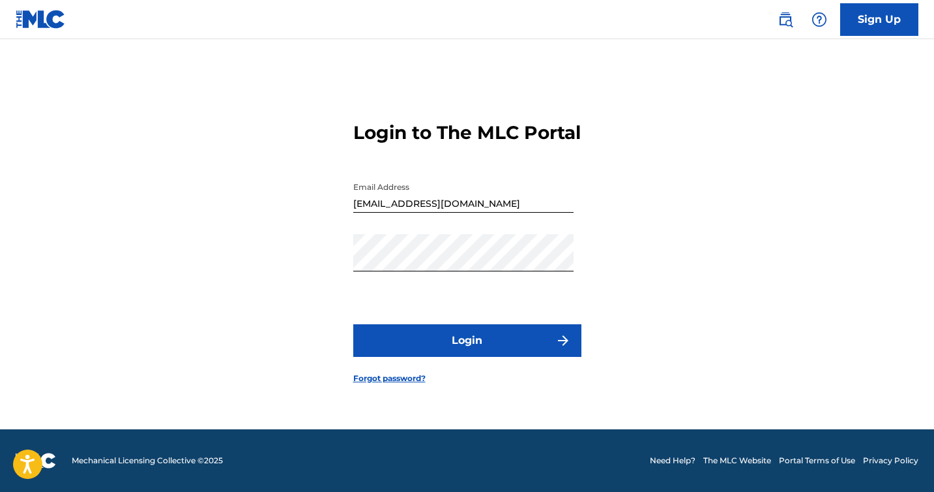
click at [456, 355] on button "Login" at bounding box center [467, 340] width 228 height 33
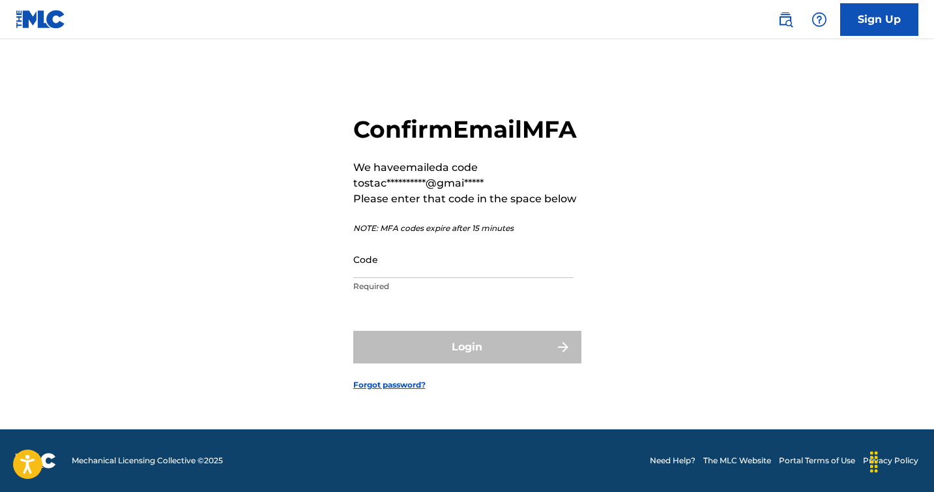
click at [411, 274] on input "Code" at bounding box center [463, 259] width 220 height 37
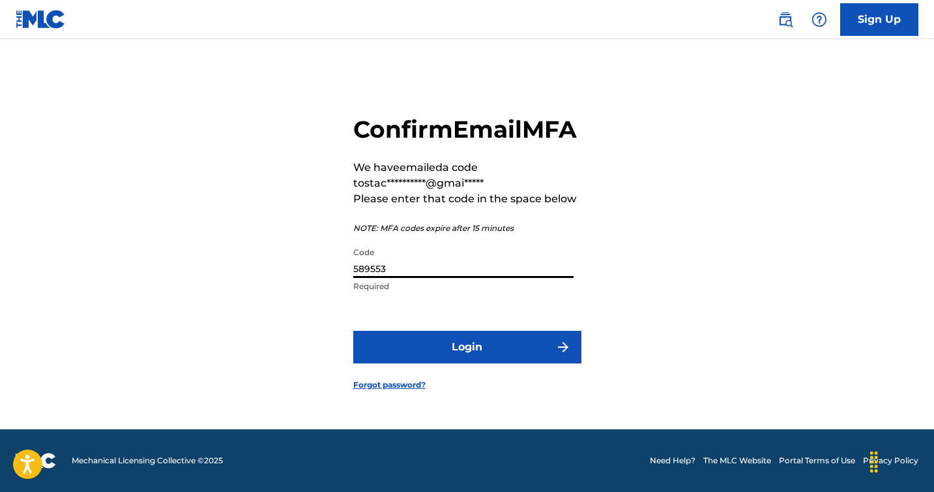
type input "589553"
click at [435, 359] on button "Login" at bounding box center [467, 346] width 228 height 33
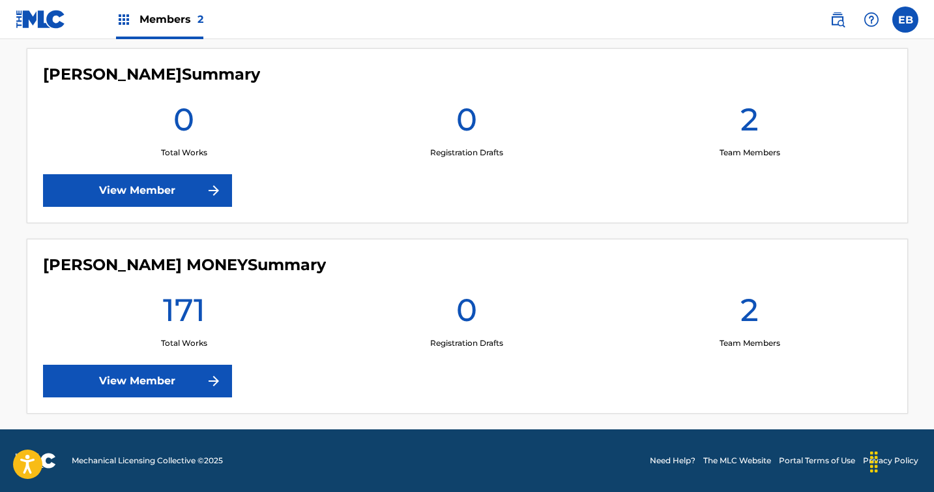
click at [177, 364] on div "[PERSON_NAME] MONEY Summary 171 Total Works 0 Registration Drafts 2 Team Member…" at bounding box center [467, 326] width 881 height 175
click at [171, 380] on link "View Member" at bounding box center [137, 380] width 189 height 33
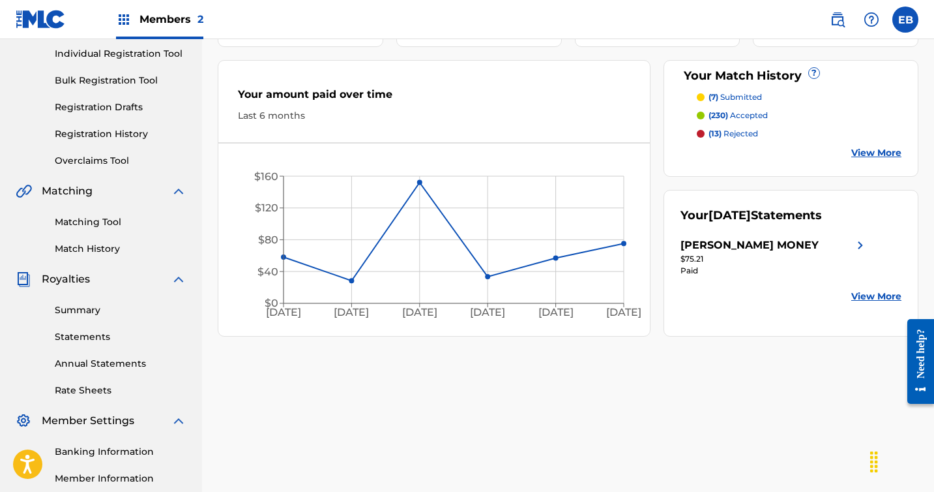
scroll to position [317, 0]
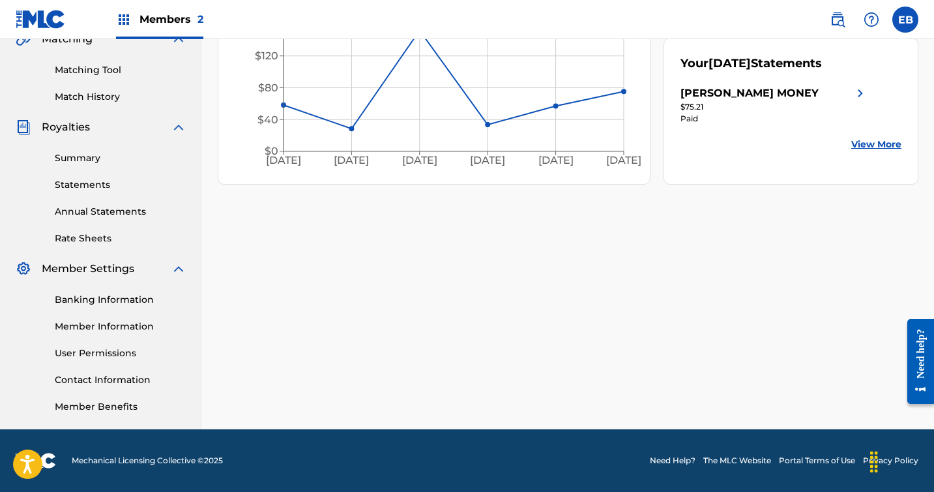
click at [86, 182] on link "Statements" at bounding box center [121, 185] width 132 height 14
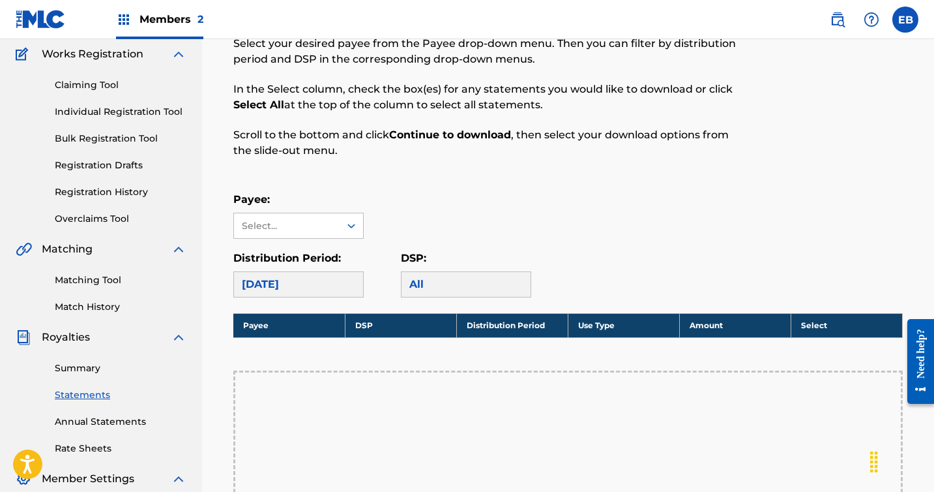
scroll to position [266, 0]
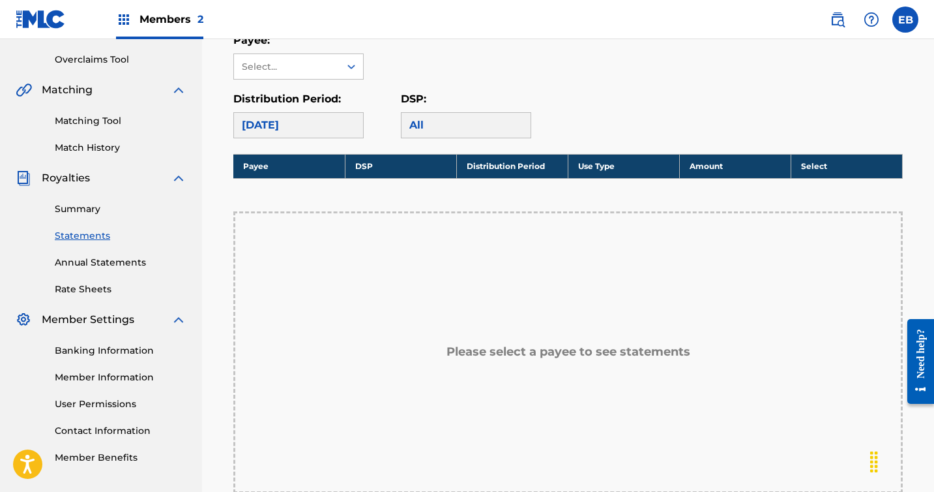
click at [100, 267] on link "Annual Statements" at bounding box center [121, 263] width 132 height 14
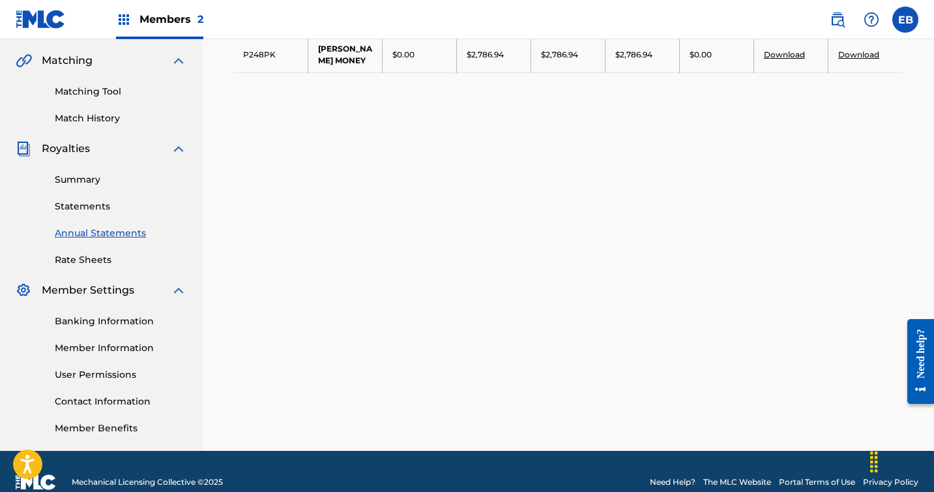
scroll to position [317, 0]
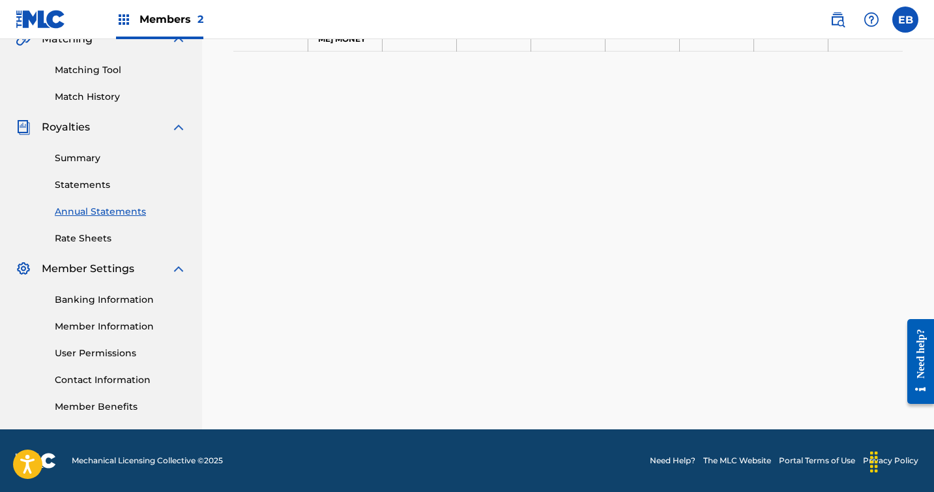
click at [109, 185] on link "Statements" at bounding box center [121, 185] width 132 height 14
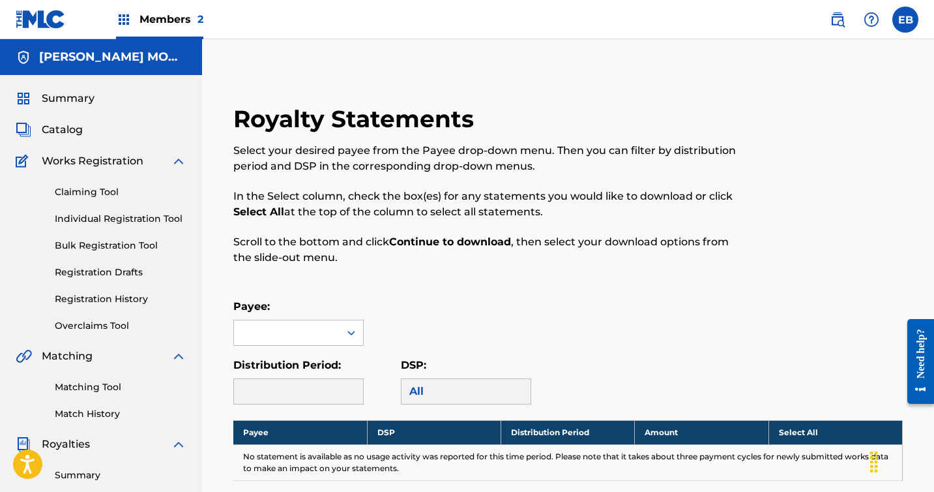
scroll to position [212, 0]
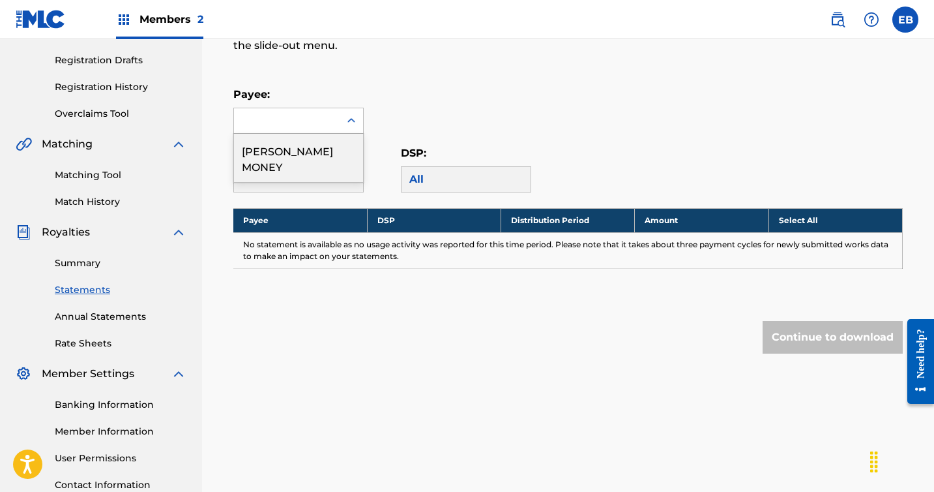
click at [282, 128] on div at bounding box center [287, 120] width 106 height 25
click at [443, 126] on div "Payee:" at bounding box center [567, 110] width 669 height 47
click at [310, 129] on div at bounding box center [287, 120] width 106 height 25
click at [480, 122] on div "Payee: STACY MONEY, 1 of 1. 1 result available. Use Up and Down to choose optio…" at bounding box center [567, 110] width 669 height 47
click at [286, 128] on div at bounding box center [287, 120] width 106 height 25
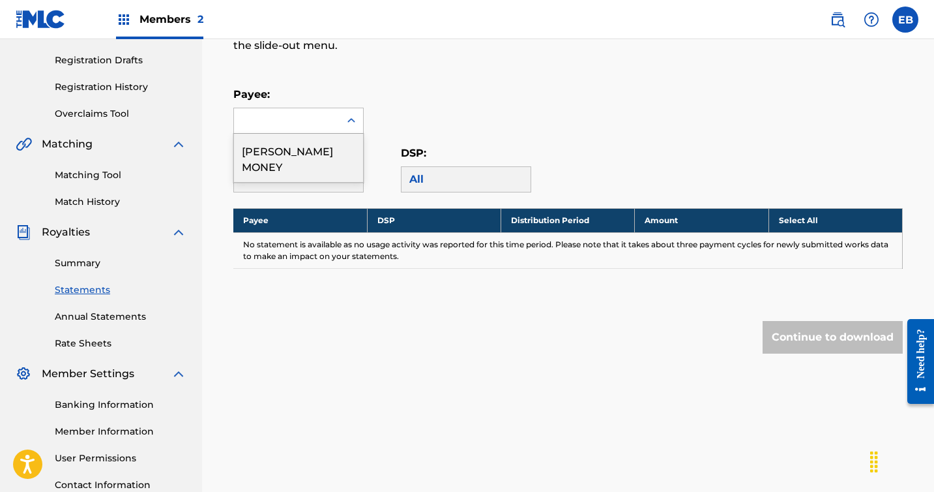
click at [335, 79] on div "Royalty Statements Select your desired payee from the Payee drop-down menu. The…" at bounding box center [568, 148] width 701 height 513
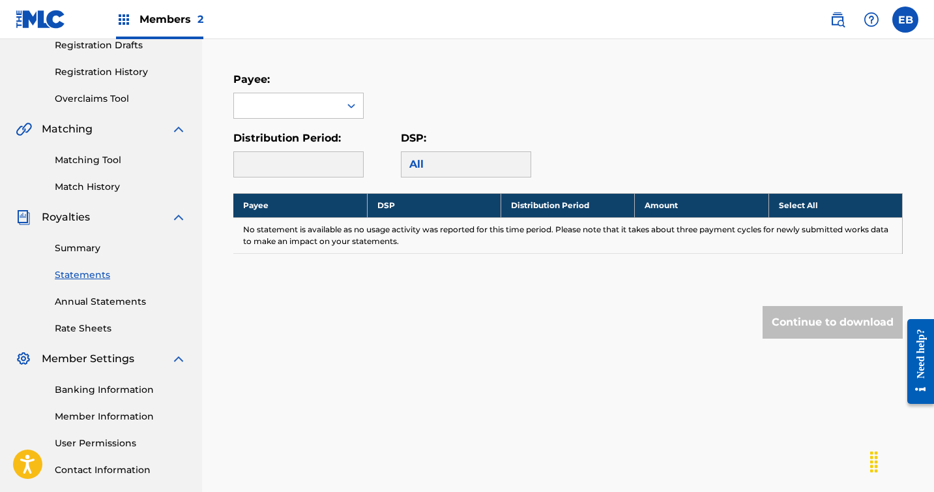
scroll to position [317, 0]
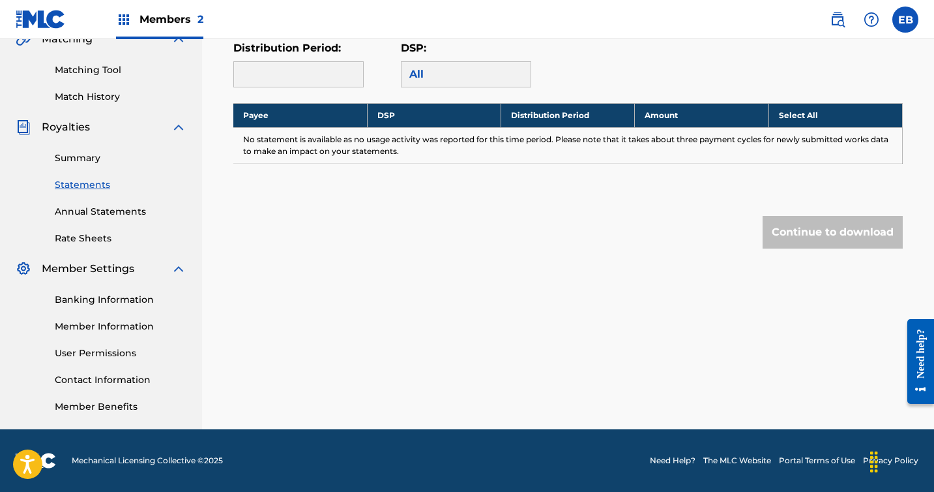
click at [79, 154] on link "Summary" at bounding box center [121, 158] width 132 height 14
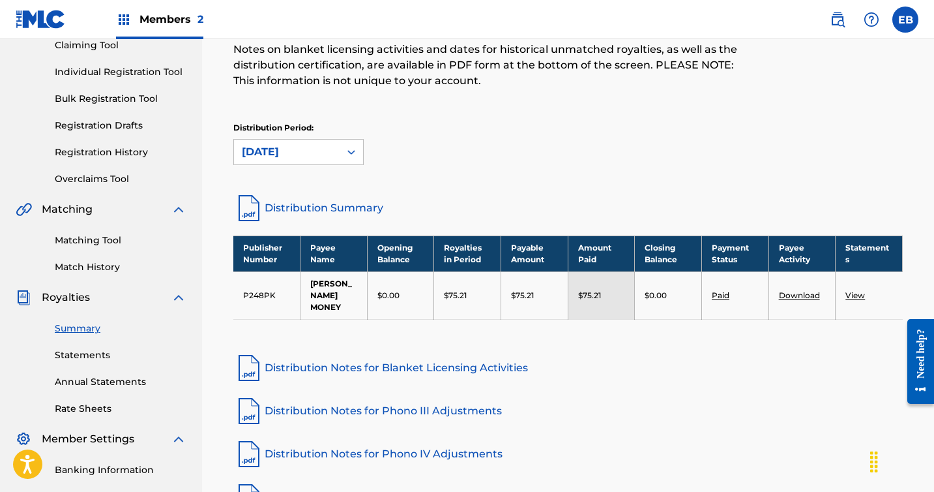
scroll to position [317, 0]
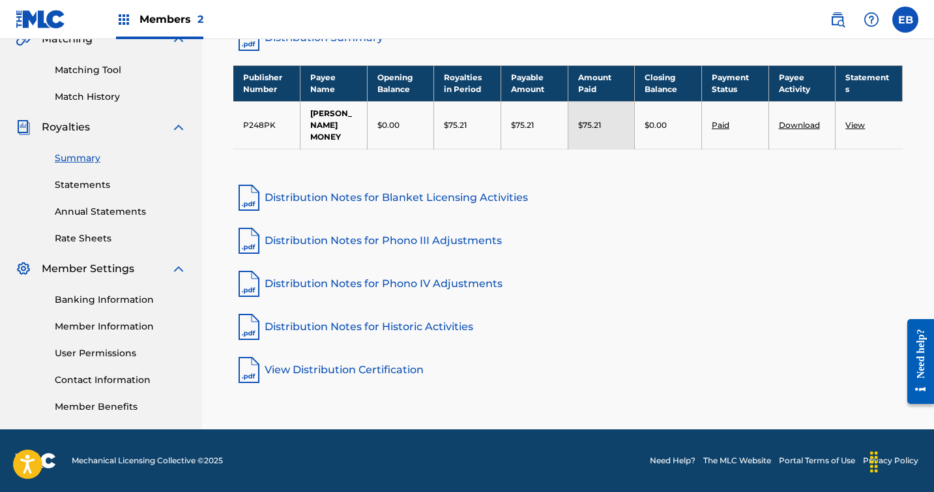
click at [101, 303] on link "Banking Information" at bounding box center [121, 300] width 132 height 14
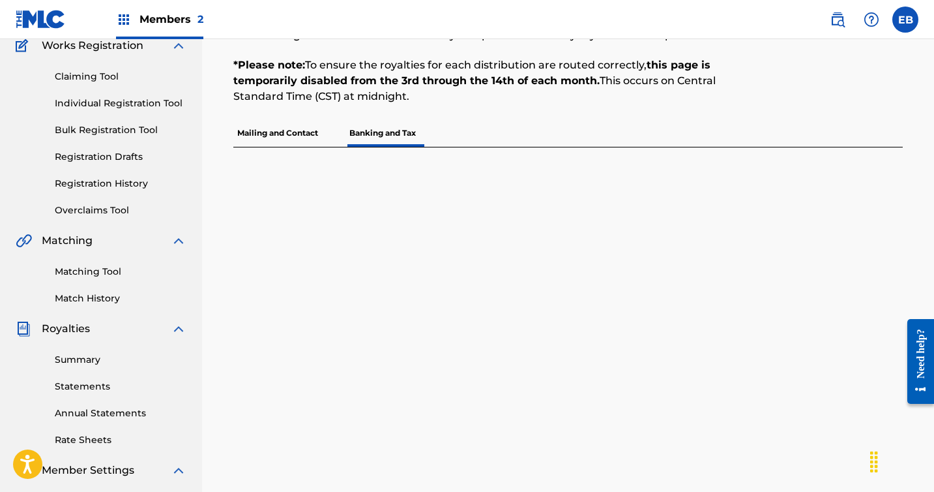
scroll to position [231, 0]
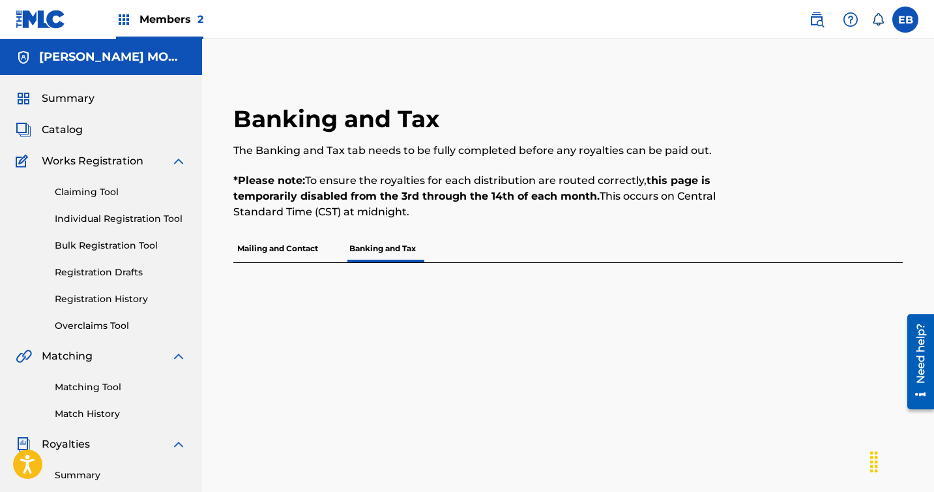
click at [293, 259] on p "Mailing and Contact" at bounding box center [277, 248] width 89 height 27
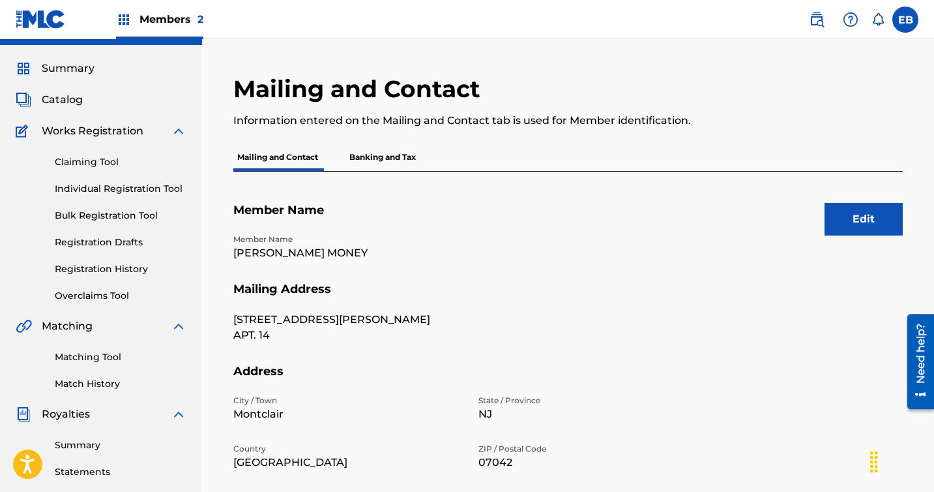
scroll to position [6, 0]
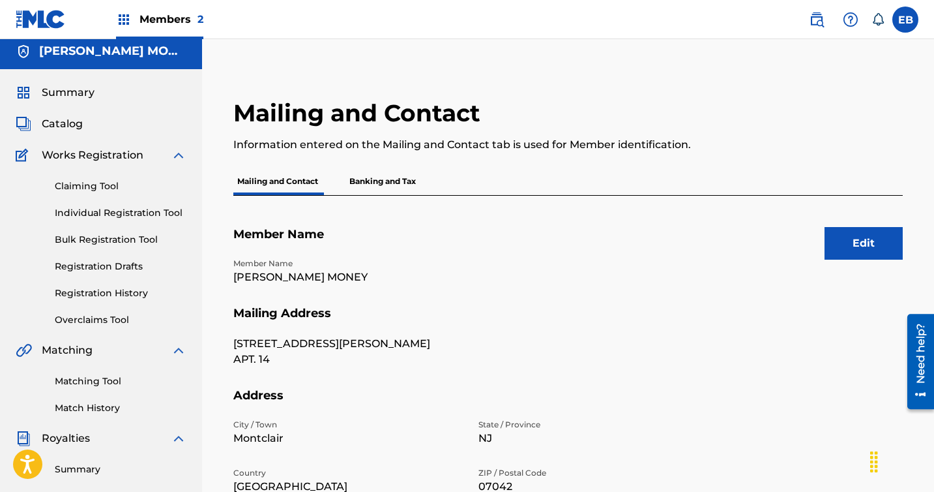
click at [370, 178] on p "Banking and Tax" at bounding box center [382, 181] width 74 height 27
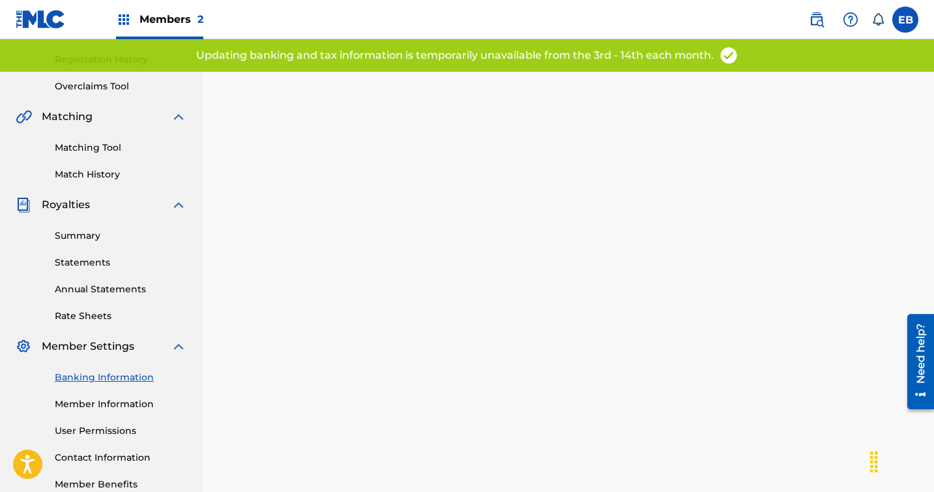
scroll to position [314, 0]
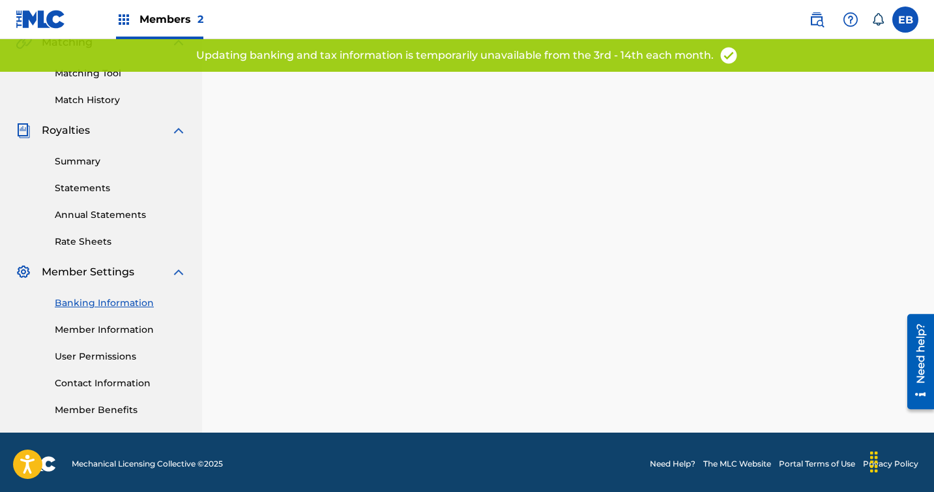
click at [106, 325] on link "Member Information" at bounding box center [121, 330] width 132 height 14
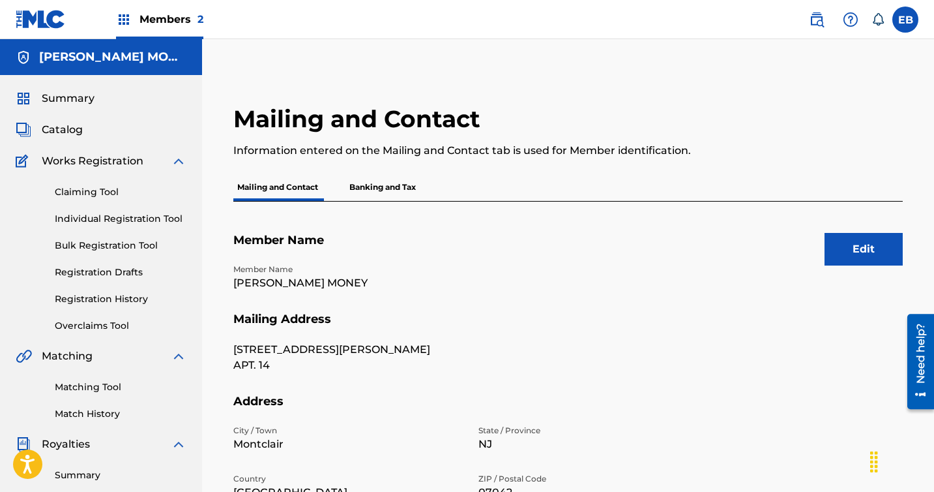
click at [385, 193] on p "Banking and Tax" at bounding box center [382, 186] width 74 height 27
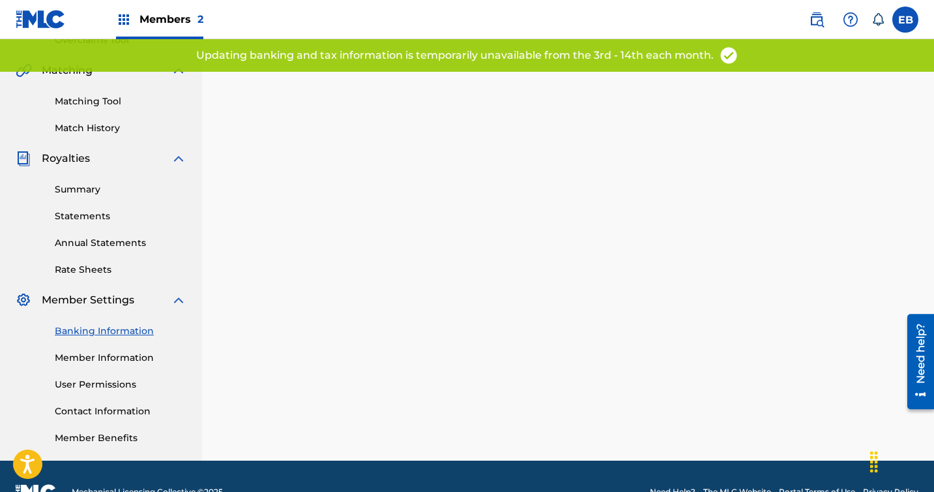
scroll to position [317, 0]
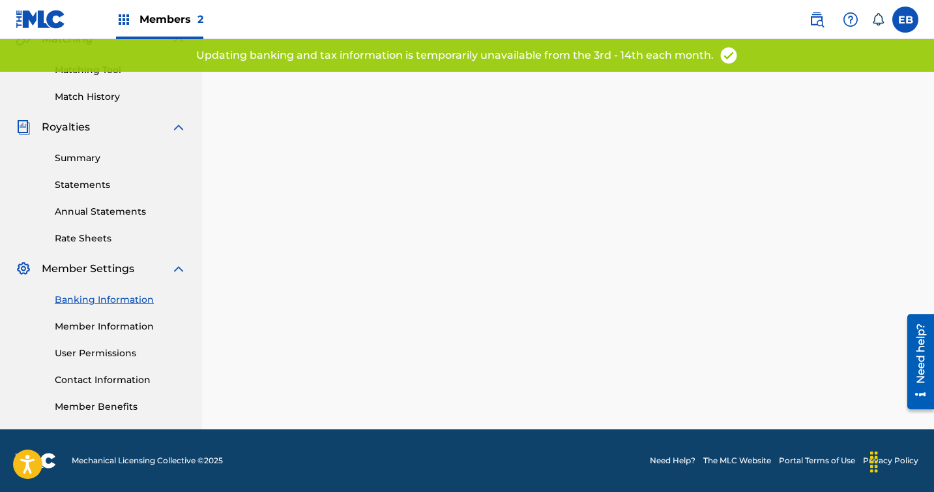
click at [104, 323] on link "Member Information" at bounding box center [121, 326] width 132 height 14
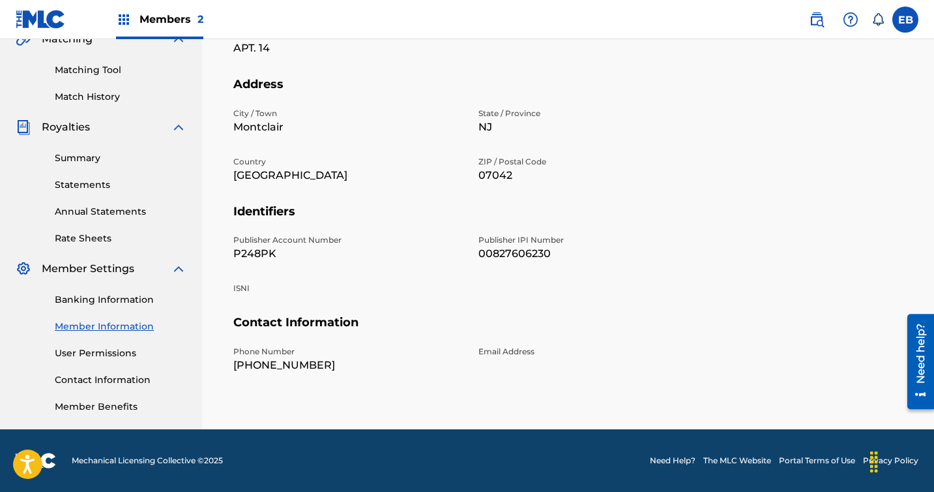
scroll to position [40, 0]
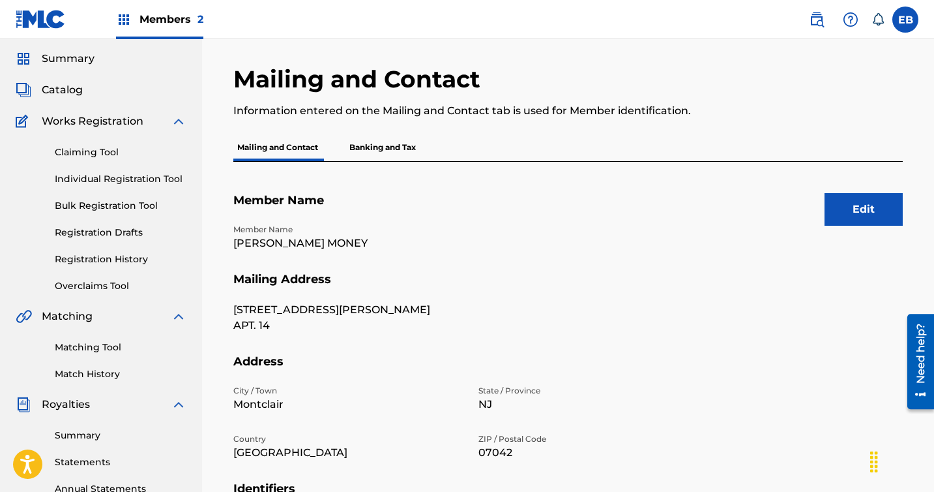
click at [864, 207] on button "Edit" at bounding box center [864, 209] width 78 height 33
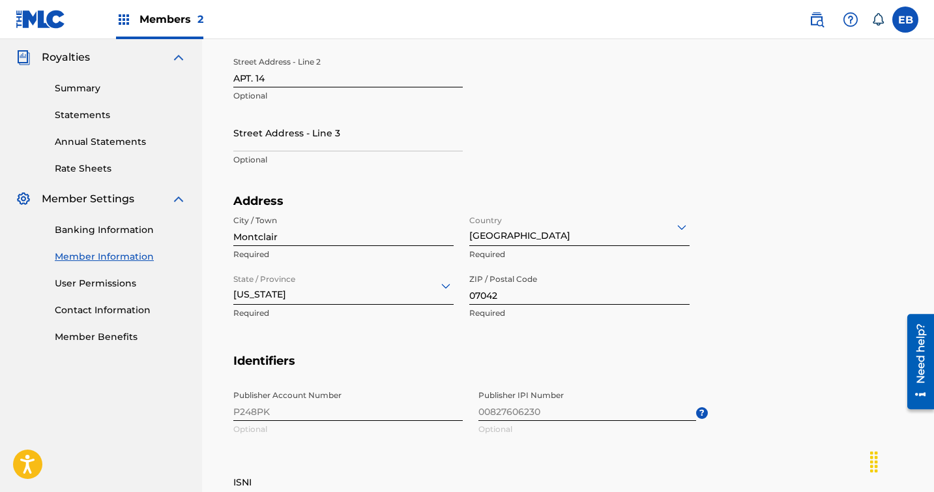
scroll to position [641, 0]
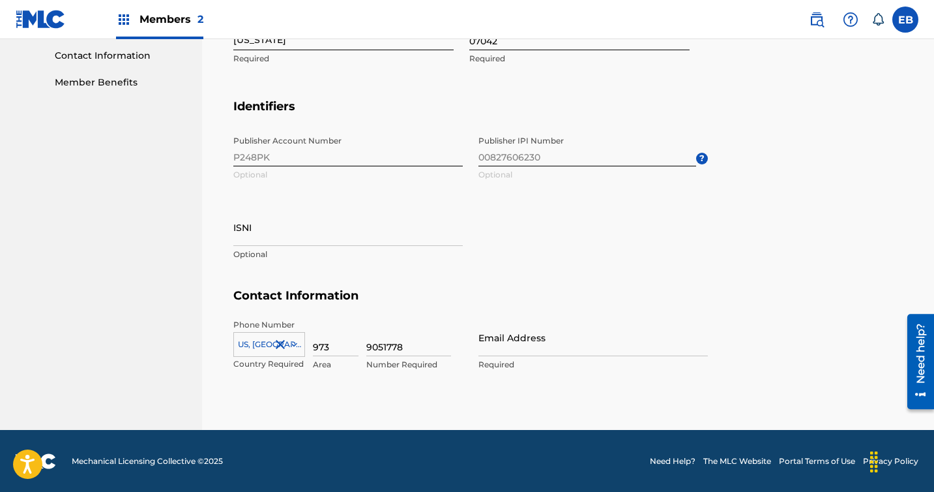
click at [339, 343] on input "973" at bounding box center [336, 337] width 46 height 37
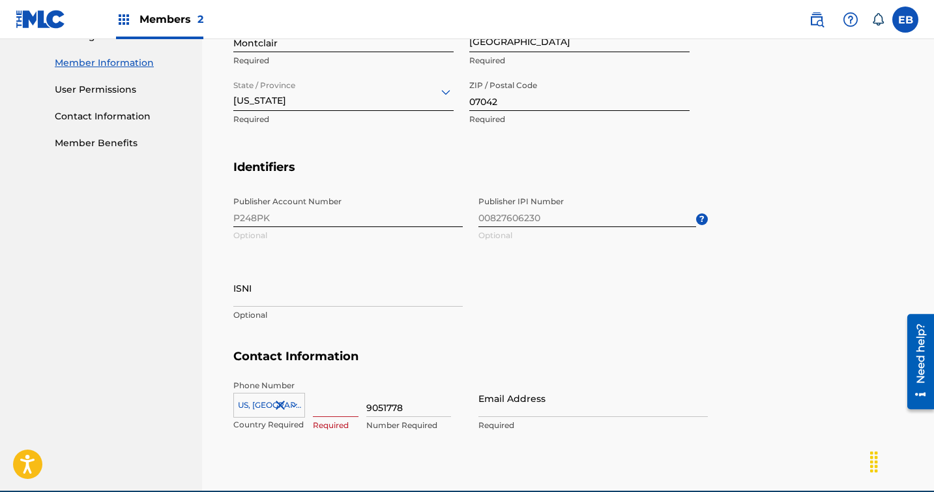
scroll to position [636, 0]
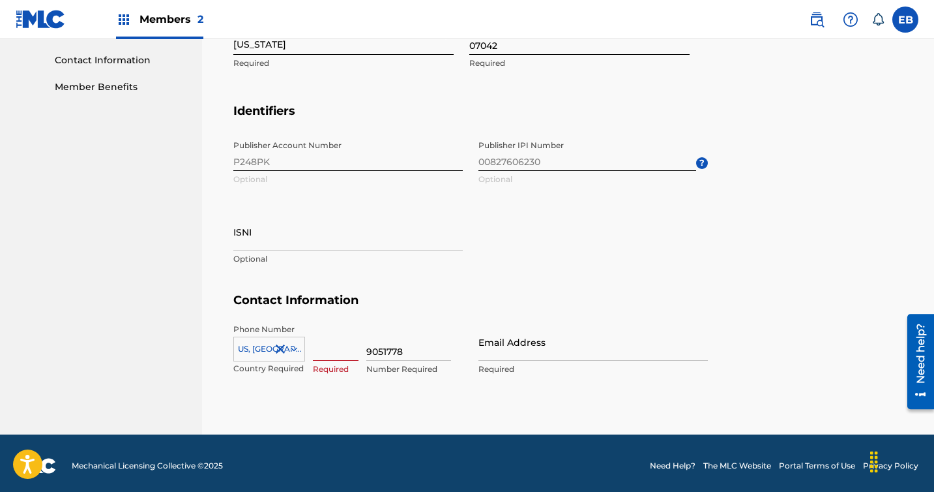
click at [338, 349] on input at bounding box center [336, 341] width 46 height 37
type input "862"
click at [419, 351] on input "9051778" at bounding box center [408, 341] width 85 height 37
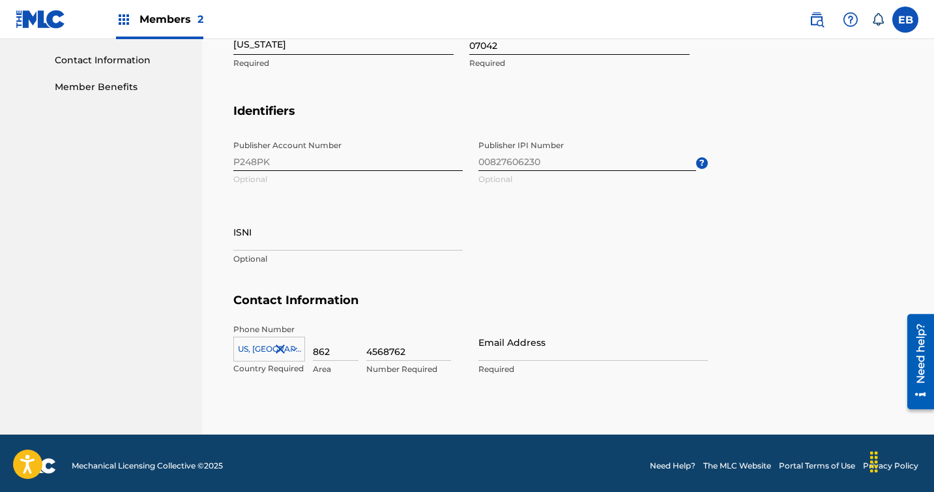
scroll to position [641, 0]
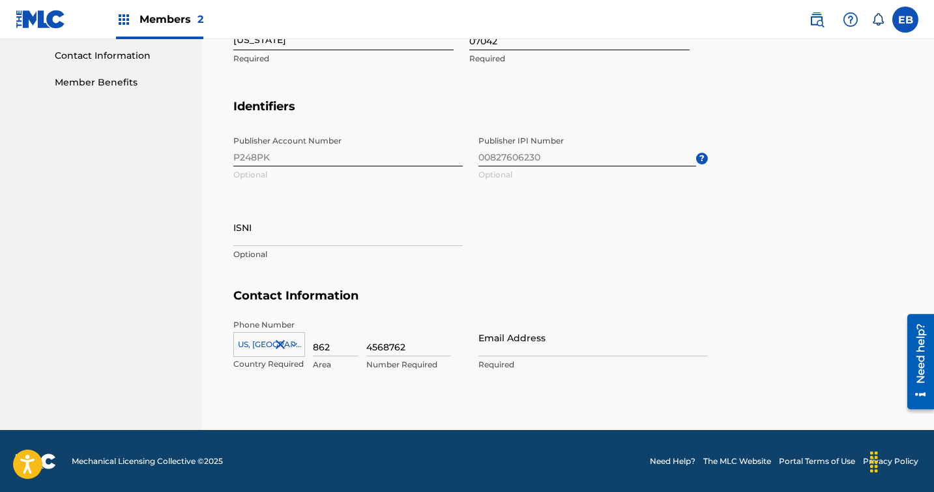
type input "4568762"
click at [551, 340] on input "Email Address" at bounding box center [592, 337] width 229 height 37
type input "[EMAIL_ADDRESS][DOMAIN_NAME]"
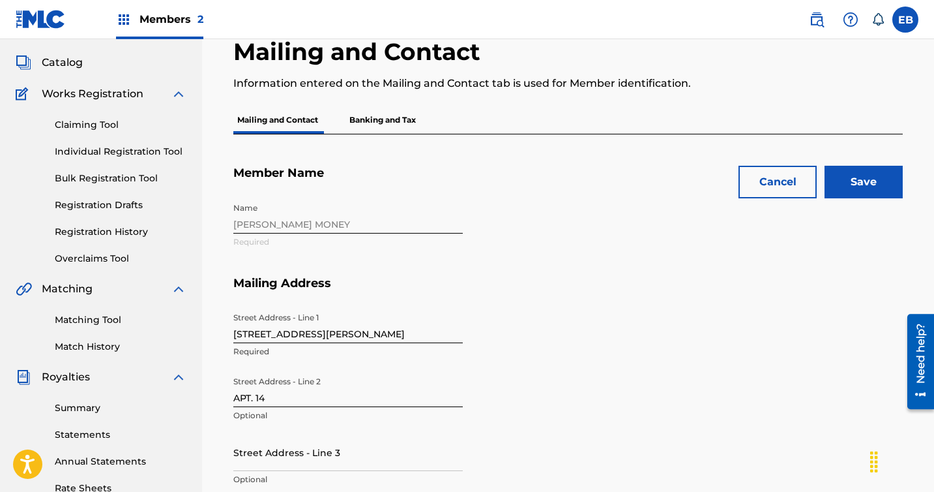
scroll to position [69, 0]
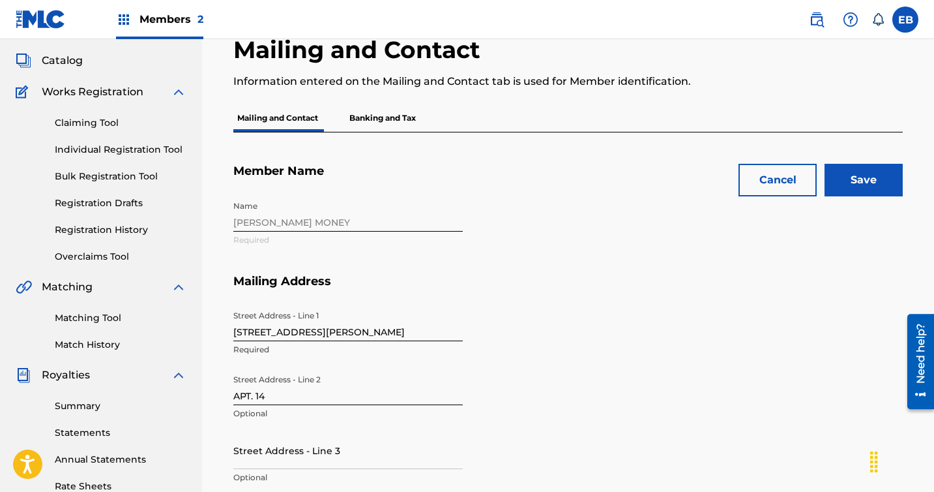
click at [853, 186] on input "Save" at bounding box center [864, 180] width 78 height 33
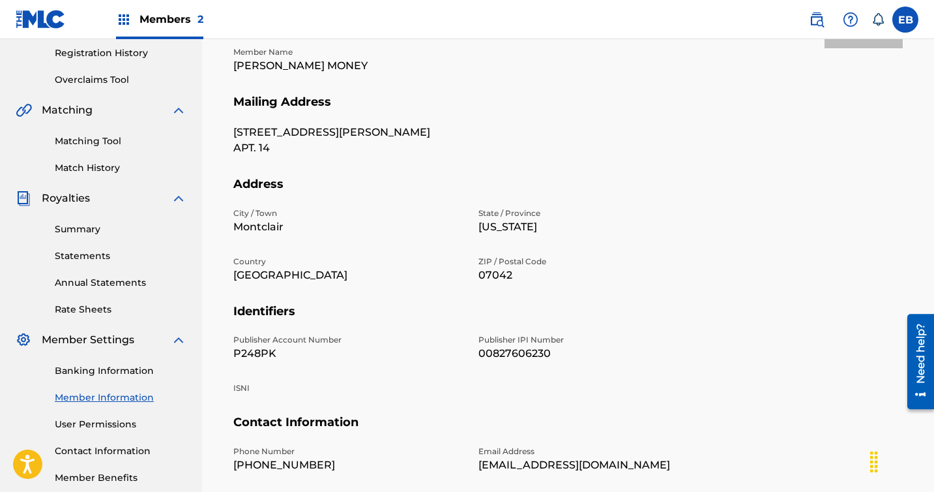
scroll to position [126, 0]
